Goal: Information Seeking & Learning: Learn about a topic

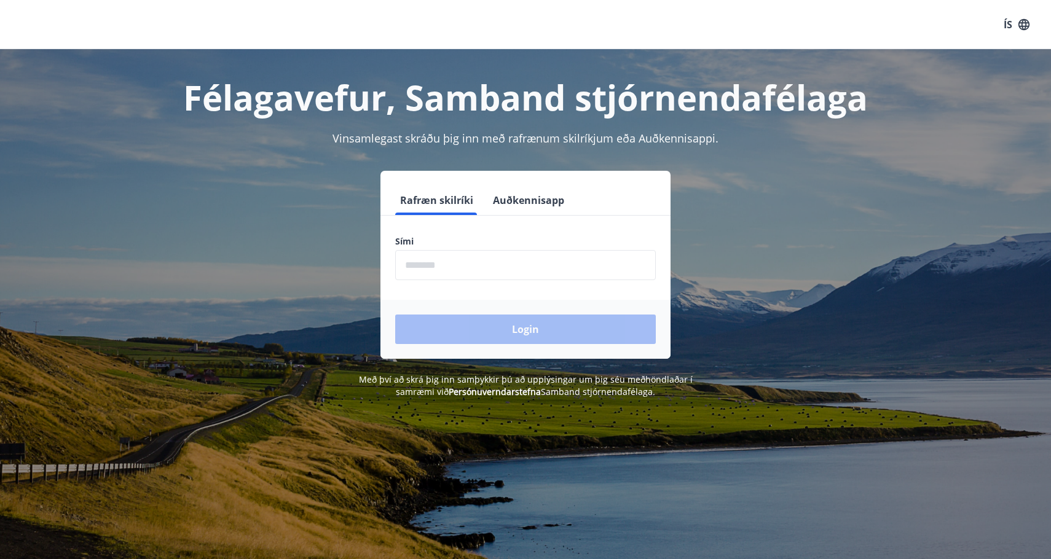
click at [485, 269] on input "phone" at bounding box center [525, 265] width 260 height 30
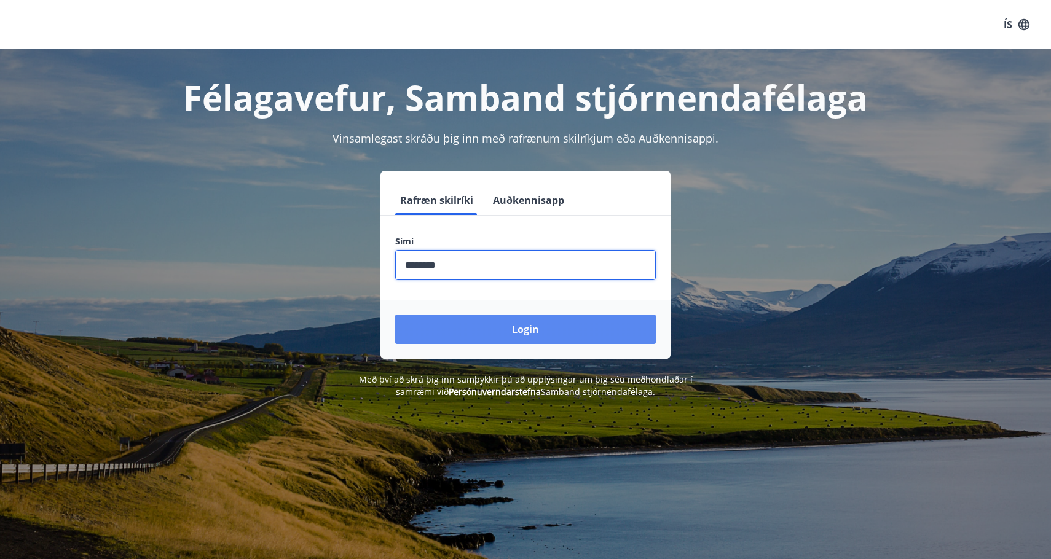
type input "********"
click at [542, 339] on button "Login" at bounding box center [525, 329] width 260 height 29
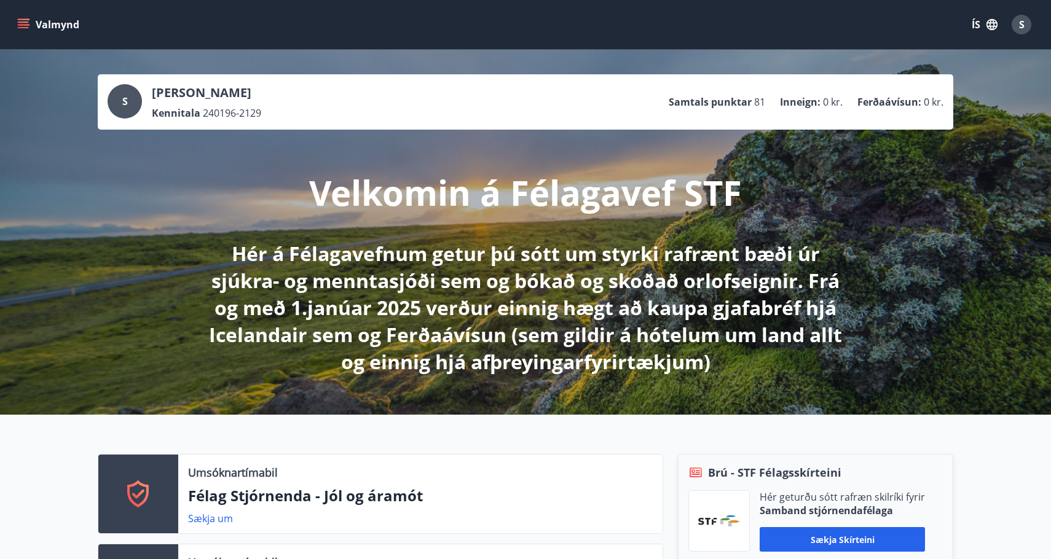
click at [61, 18] on button "Valmynd" at bounding box center [49, 25] width 69 height 22
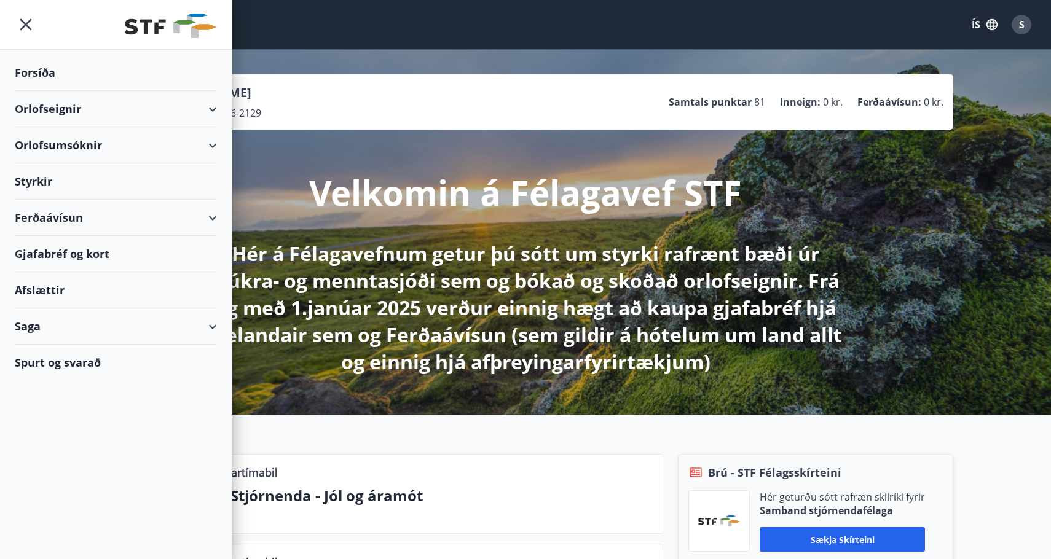
click at [129, 283] on div "Afslættir" at bounding box center [116, 290] width 202 height 36
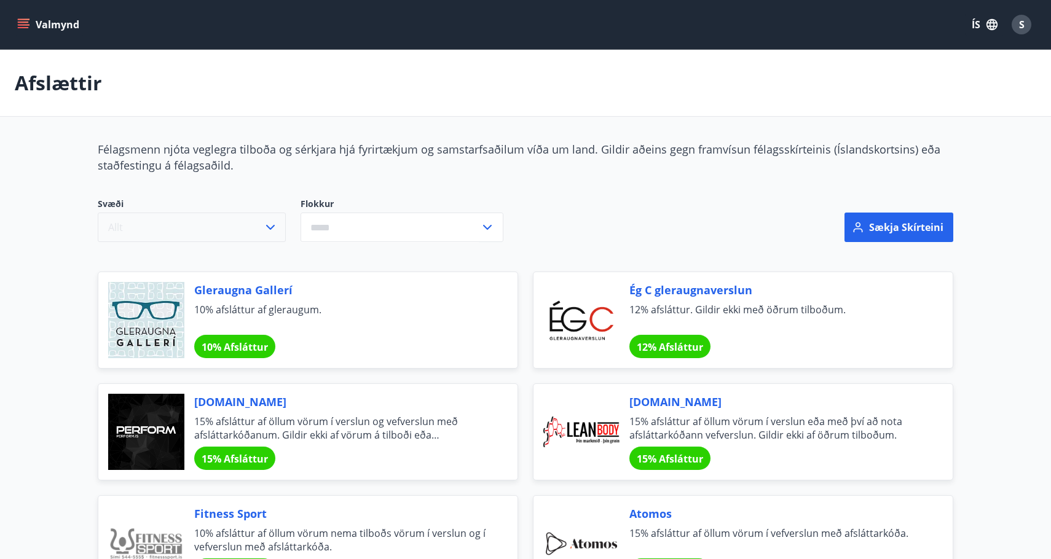
click at [245, 217] on button "Allt" at bounding box center [192, 227] width 188 height 29
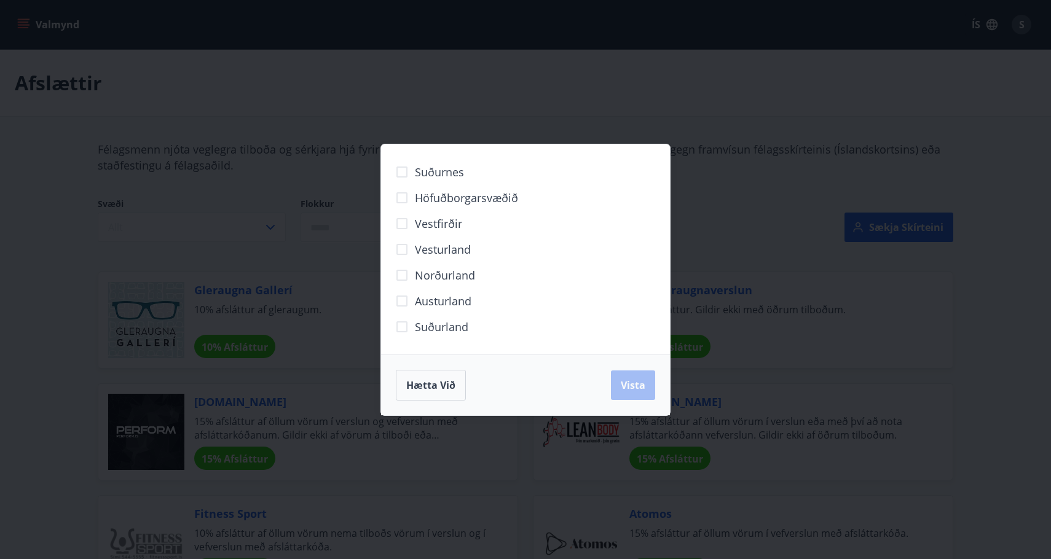
click at [305, 166] on div "Suðurnes Höfuðborgarsvæðið Vestfirðir Vesturland Norðurland Austurland Suðurlan…" at bounding box center [525, 279] width 1051 height 559
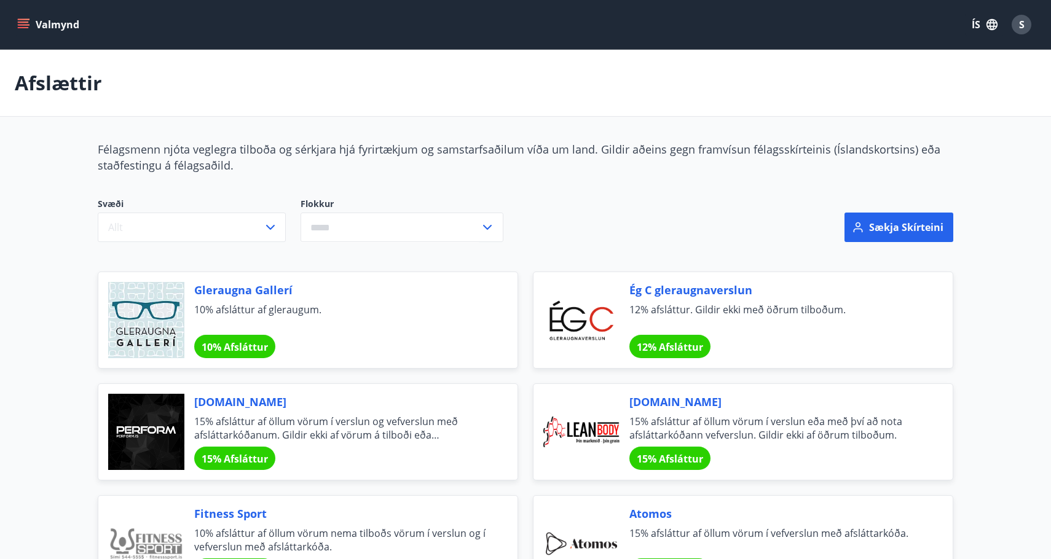
click at [381, 227] on input "text" at bounding box center [389, 228] width 179 height 30
click at [386, 338] on li "Matur og veitingar" at bounding box center [402, 342] width 202 height 22
type input "**********"
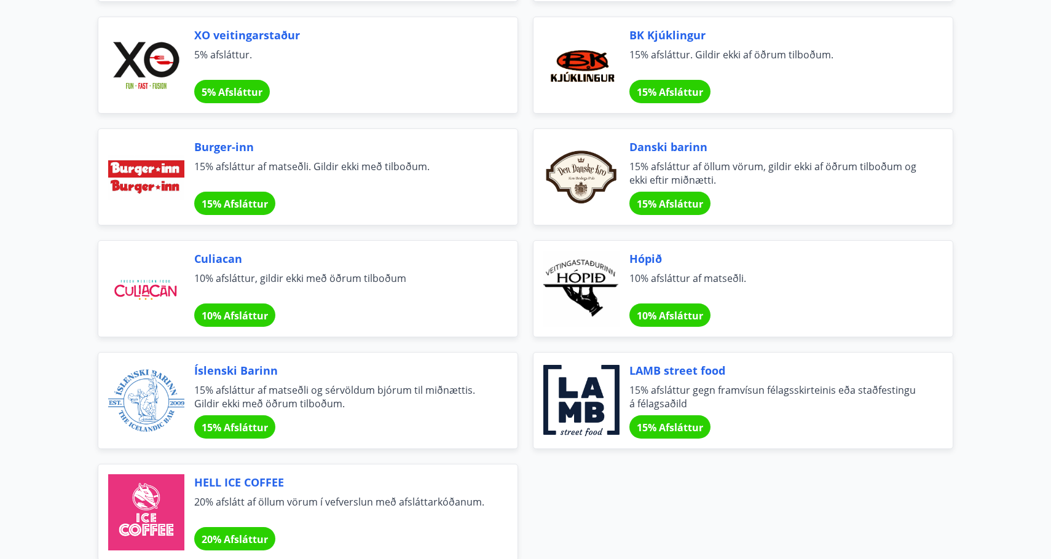
scroll to position [189, 0]
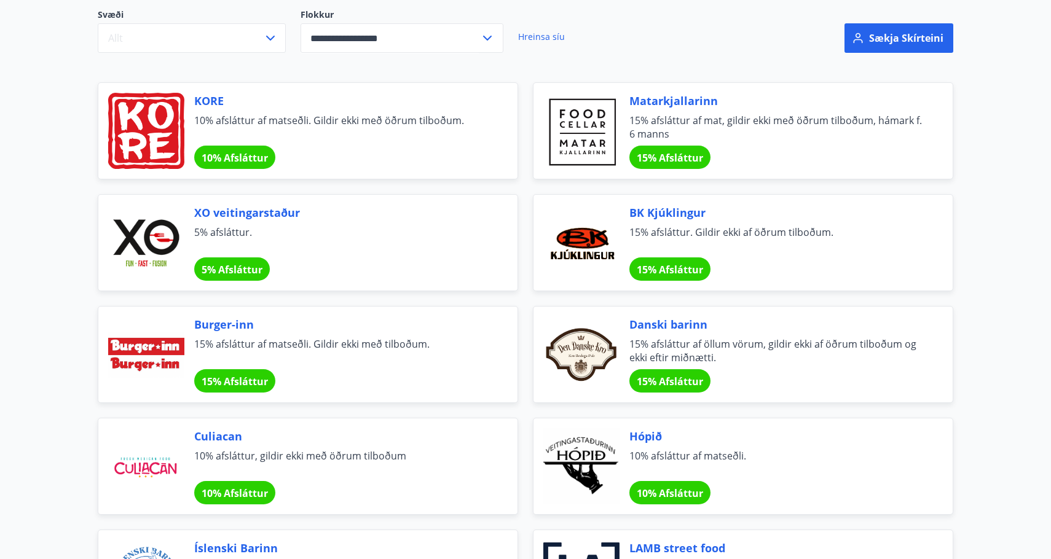
click at [297, 128] on span "10% afsláttur af matseðli. Gildir ekki með öðrum tilboðum." at bounding box center [341, 127] width 294 height 27
